Goal: Find specific page/section: Find specific page/section

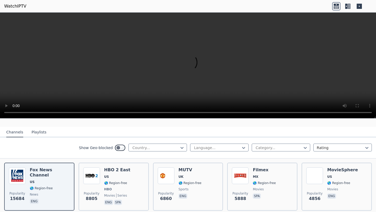
scroll to position [47, 0]
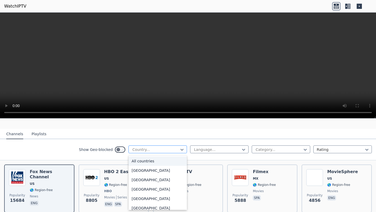
click at [173, 150] on div at bounding box center [156, 149] width 48 height 5
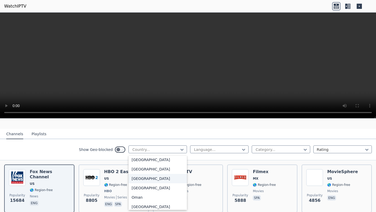
scroll to position [1294, 0]
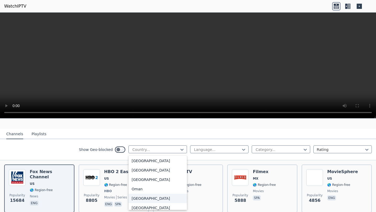
click at [151, 196] on div "[GEOGRAPHIC_DATA]" at bounding box center [158, 198] width 59 height 9
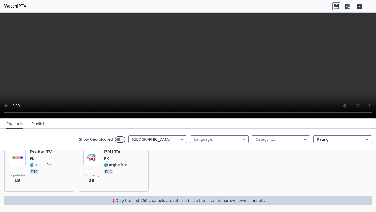
scroll to position [273, 0]
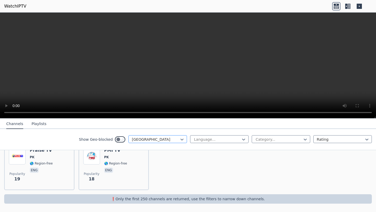
click at [171, 138] on div at bounding box center [156, 139] width 48 height 5
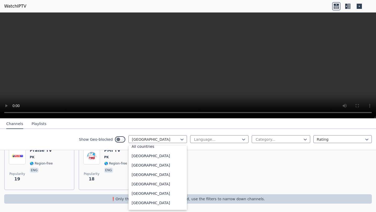
scroll to position [0, 0]
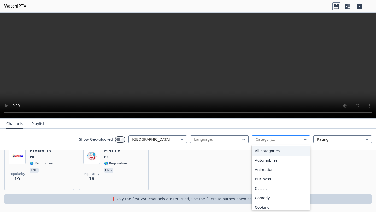
click at [292, 140] on div at bounding box center [279, 139] width 48 height 5
click at [268, 187] on div "Sports" at bounding box center [281, 188] width 59 height 9
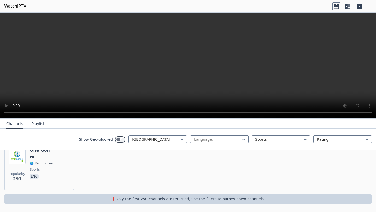
scroll to position [57, 0]
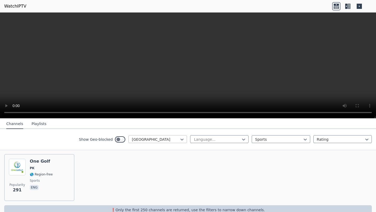
click at [169, 140] on div at bounding box center [156, 139] width 48 height 5
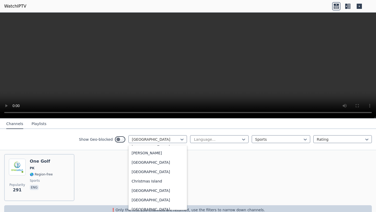
scroll to position [0, 0]
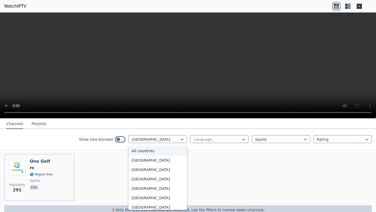
click at [164, 153] on div "All countries" at bounding box center [158, 150] width 59 height 9
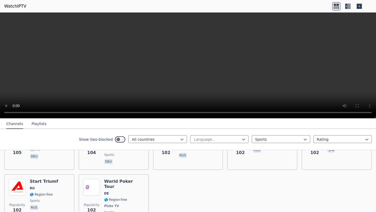
scroll to position [1190, 0]
